Goal: Find specific page/section: Find specific page/section

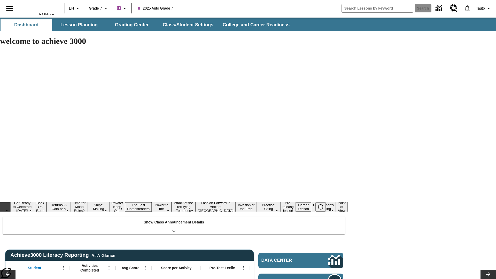
type input "-1"
click at [188, 25] on button "Class/Student Settings" at bounding box center [188, 25] width 59 height 12
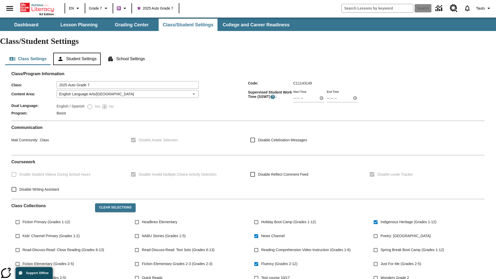
click at [78, 53] on button "Student Settings" at bounding box center [76, 59] width 47 height 12
